Goal: Register for event/course

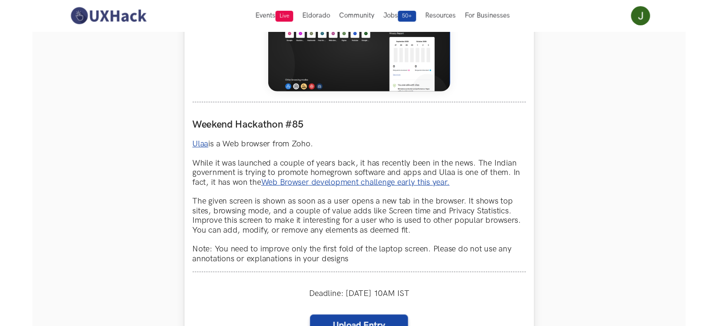
scroll to position [422, 0]
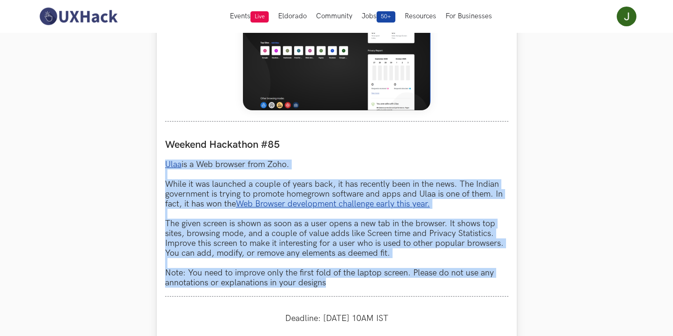
drag, startPoint x: 163, startPoint y: 165, endPoint x: 364, endPoint y: 280, distance: 232.0
click at [364, 280] on div "Ulaa LIVE Weekend Hackathon #85 Ulaa is a Web browser from Zoho. While it was l…" at bounding box center [337, 202] width 360 height 502
copy p "Ulaa is a Web browser from Zoho. While it was launched a couple of years back, …"
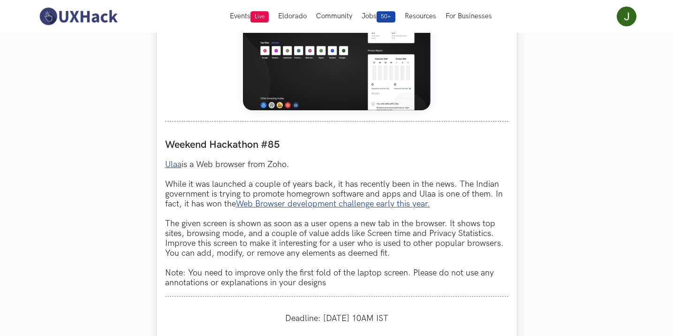
click at [460, 142] on label "Weekend Hackathon #85" at bounding box center [336, 144] width 343 height 13
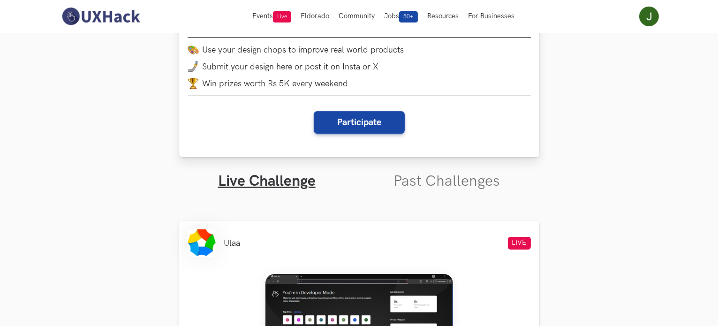
scroll to position [94, 0]
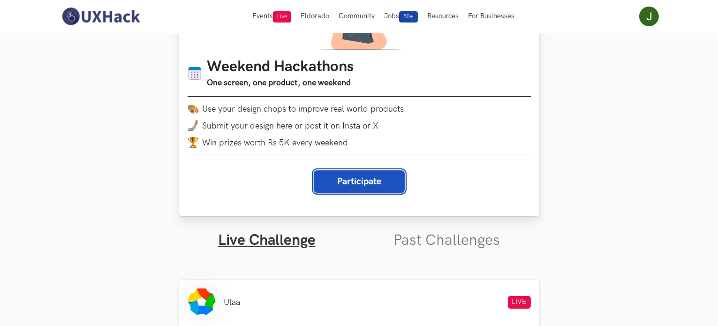
click at [388, 187] on button "Participate" at bounding box center [359, 181] width 91 height 22
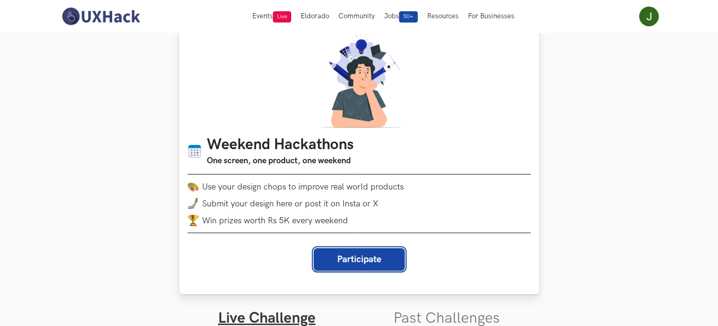
scroll to position [0, 0]
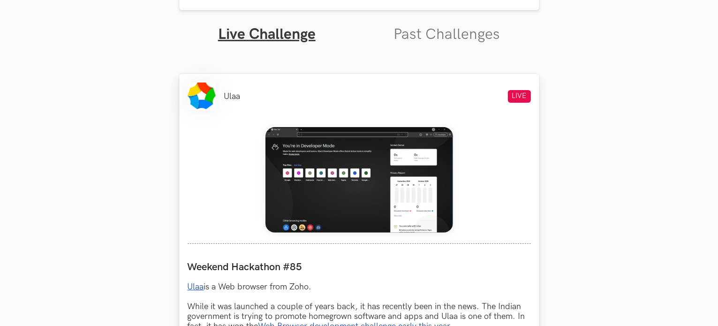
scroll to position [328, 0]
